Goal: Information Seeking & Learning: Learn about a topic

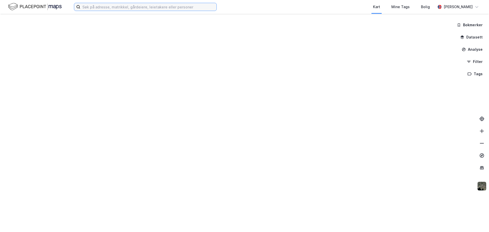
click at [112, 7] on input at bounding box center [148, 7] width 136 height 8
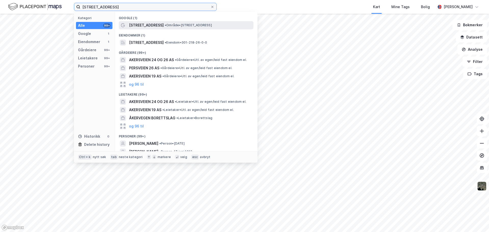
type input "[STREET_ADDRESS]"
click at [152, 26] on span "[STREET_ADDRESS]" at bounding box center [146, 25] width 35 height 6
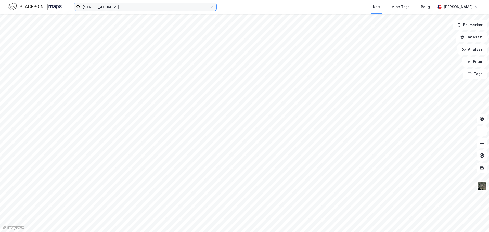
click at [114, 7] on input "[STREET_ADDRESS]" at bounding box center [145, 7] width 130 height 8
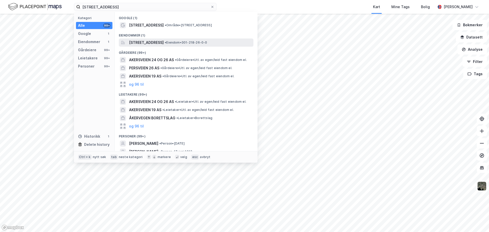
click at [156, 43] on span "[STREET_ADDRESS]" at bounding box center [146, 42] width 35 height 6
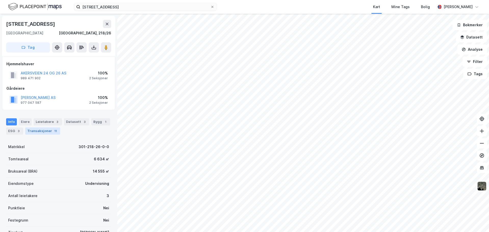
click at [34, 133] on div "Transaksjoner 11" at bounding box center [42, 130] width 35 height 7
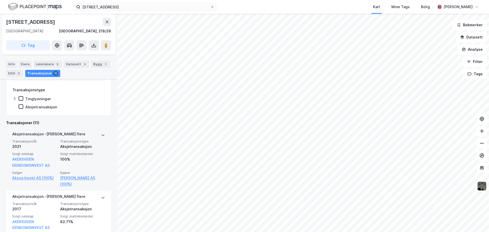
scroll to position [76, 0]
